Goal: Obtain resource: Download file/media

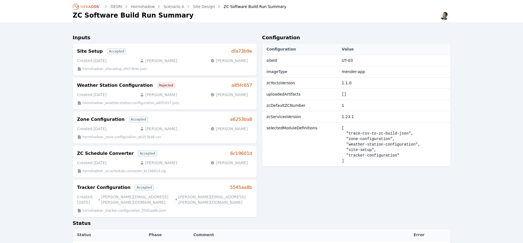
scroll to position [55, 0]
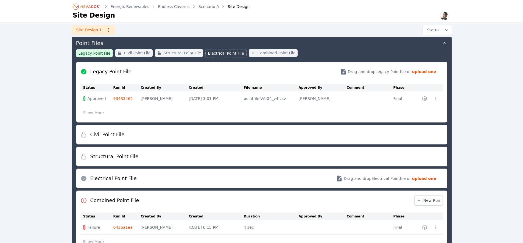
scroll to position [89, 0]
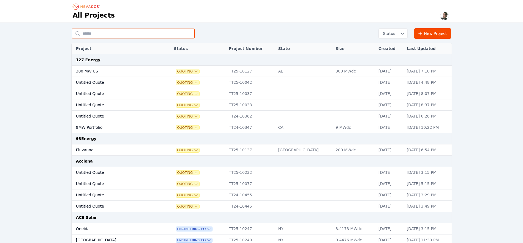
click at [108, 32] on input "text" at bounding box center [133, 34] width 123 height 10
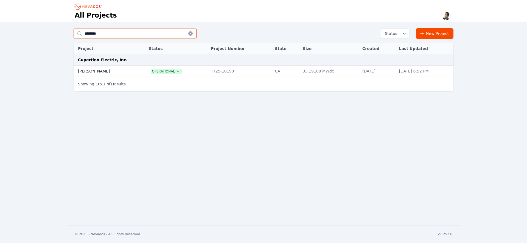
type input "********"
click at [103, 72] on td "Paulsell" at bounding box center [105, 71] width 63 height 11
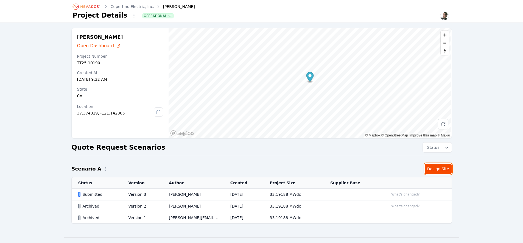
click at [435, 170] on link "Design Site" at bounding box center [438, 169] width 27 height 10
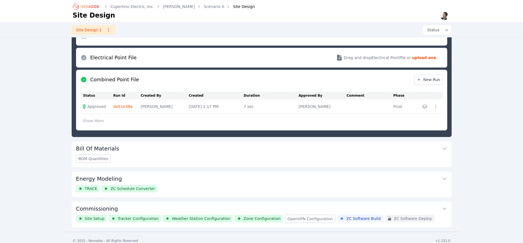
scroll to position [221, 0]
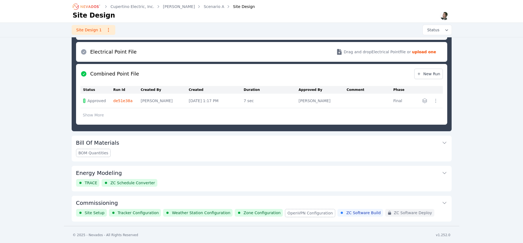
click at [272, 204] on button "Commissioning" at bounding box center [261, 202] width 371 height 13
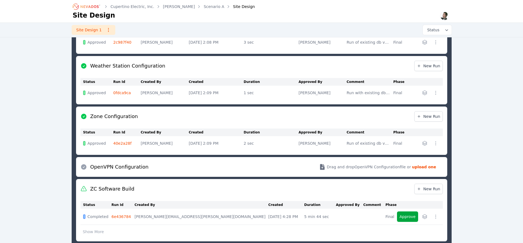
scroll to position [309, 0]
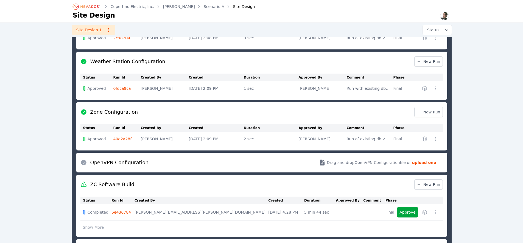
click at [117, 140] on link "40e2a28f" at bounding box center [122, 139] width 18 height 4
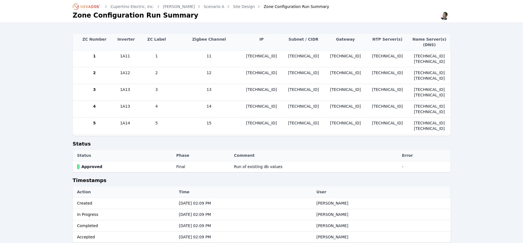
click at [232, 39] on th "Zigbee Channel" at bounding box center [209, 42] width 63 height 16
click at [450, 81] on div "ZC Number Inverter ZC Label Zigbee Channel IP Subnet / CIDR Gateway NTP Server(…" at bounding box center [262, 161] width 396 height 277
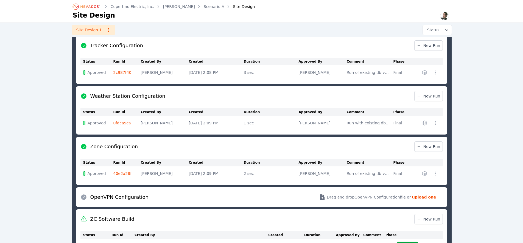
scroll to position [276, 0]
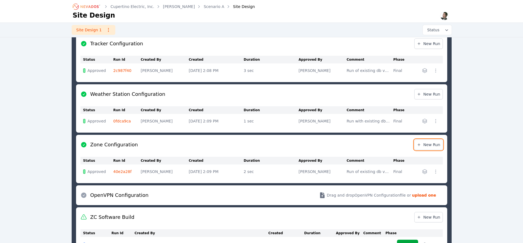
click at [427, 145] on span "New Run" at bounding box center [429, 144] width 24 height 5
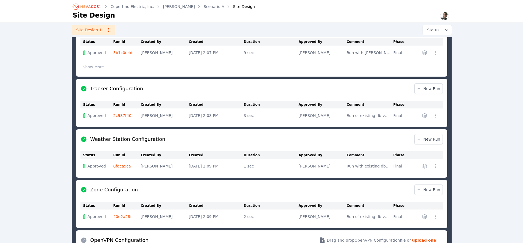
scroll to position [237, 0]
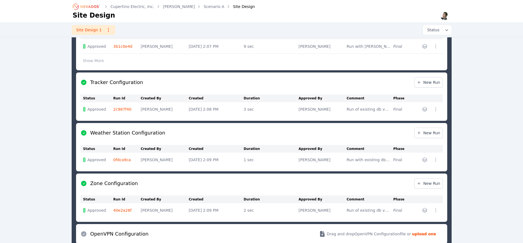
click at [124, 210] on link "40e2a28f" at bounding box center [122, 210] width 18 height 4
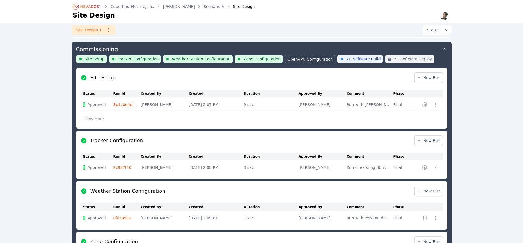
scroll to position [226, 0]
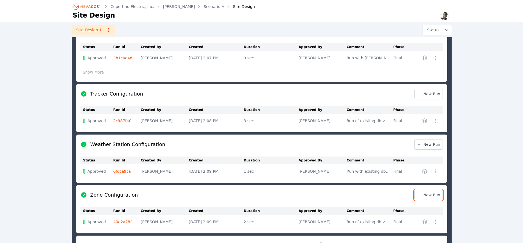
click at [427, 194] on span "New Run" at bounding box center [429, 194] width 24 height 5
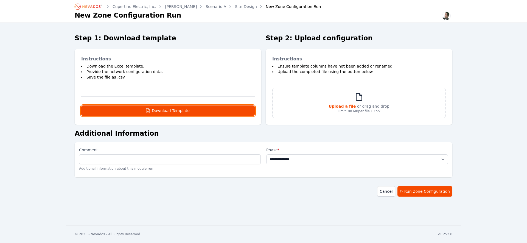
click at [158, 112] on button "Download Template" at bounding box center [168, 110] width 174 height 10
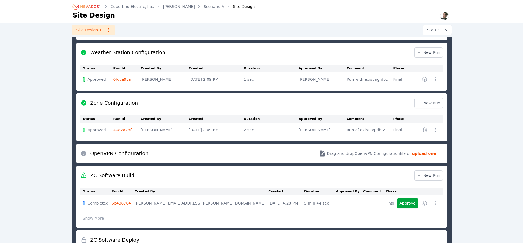
scroll to position [321, 0]
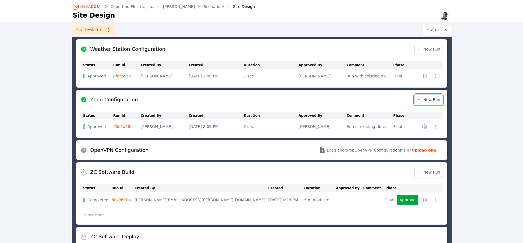
click at [428, 100] on span "New Run" at bounding box center [429, 99] width 24 height 5
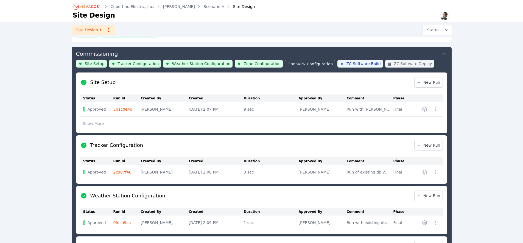
scroll to position [179, 0]
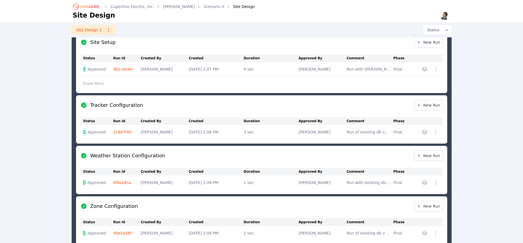
click at [123, 233] on td "40e2a28f" at bounding box center [126, 233] width 27 height 14
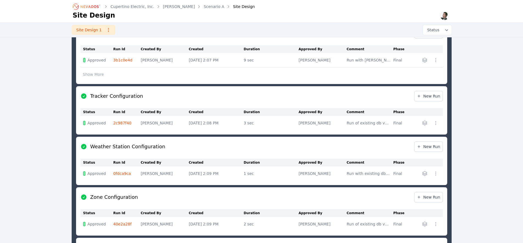
scroll to position [296, 0]
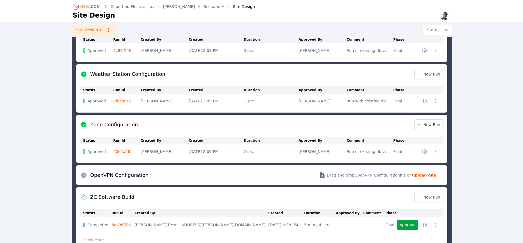
click at [121, 149] on link "40e2a28f" at bounding box center [122, 151] width 18 height 4
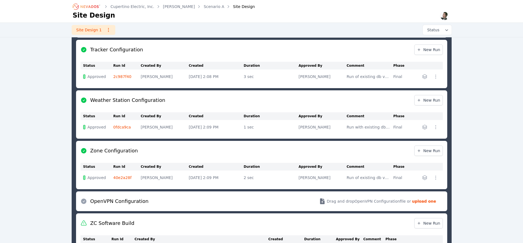
scroll to position [274, 0]
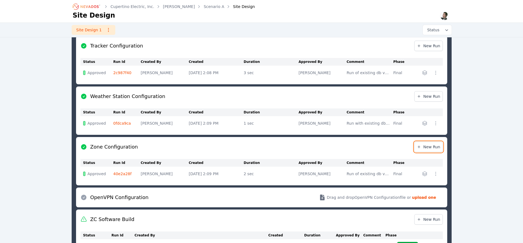
click at [428, 147] on span "New Run" at bounding box center [429, 146] width 24 height 5
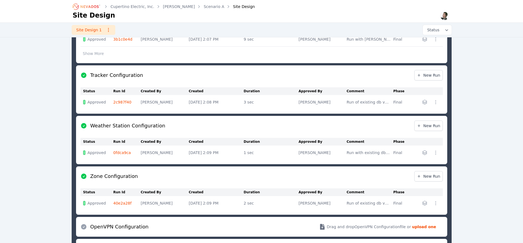
scroll to position [261, 0]
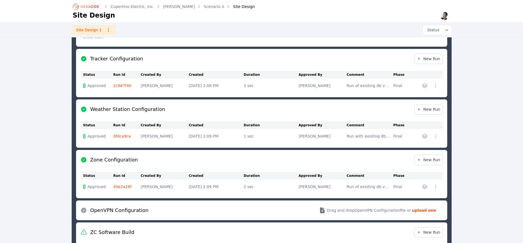
click at [124, 186] on link "40e2a28f" at bounding box center [122, 187] width 18 height 4
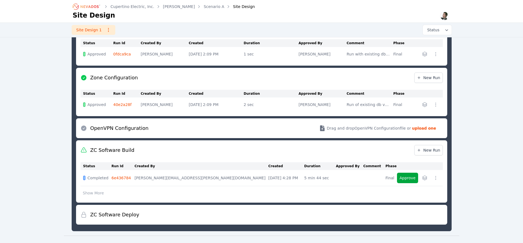
scroll to position [349, 0]
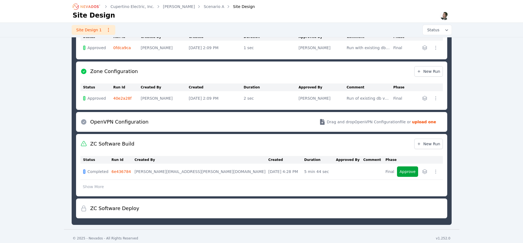
click at [121, 96] on link "40e2a28f" at bounding box center [122, 98] width 18 height 4
